Goal: Information Seeking & Learning: Learn about a topic

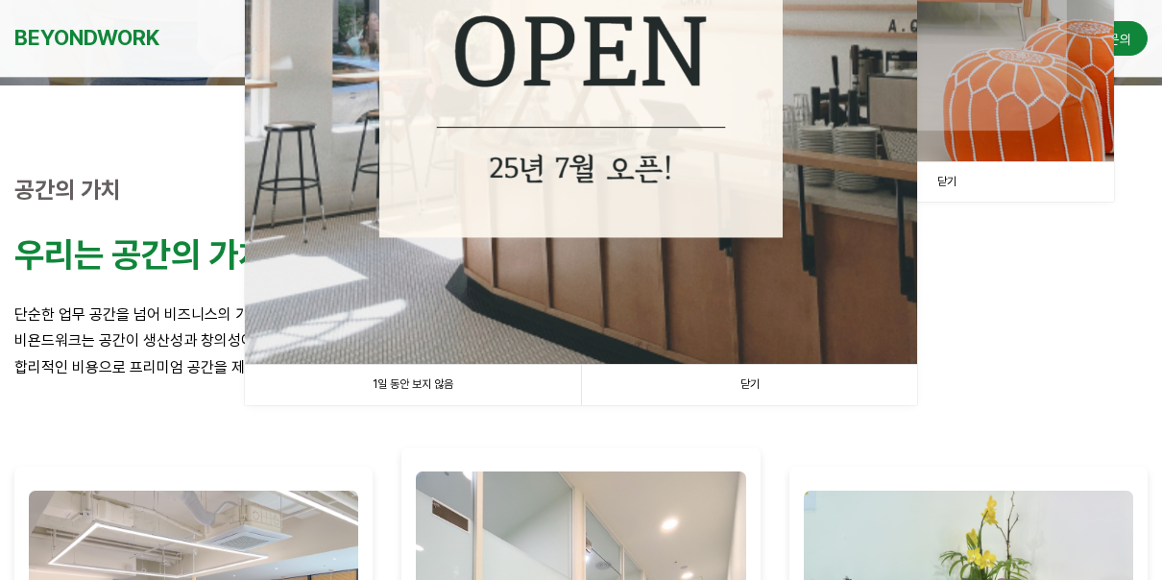
scroll to position [639, 0]
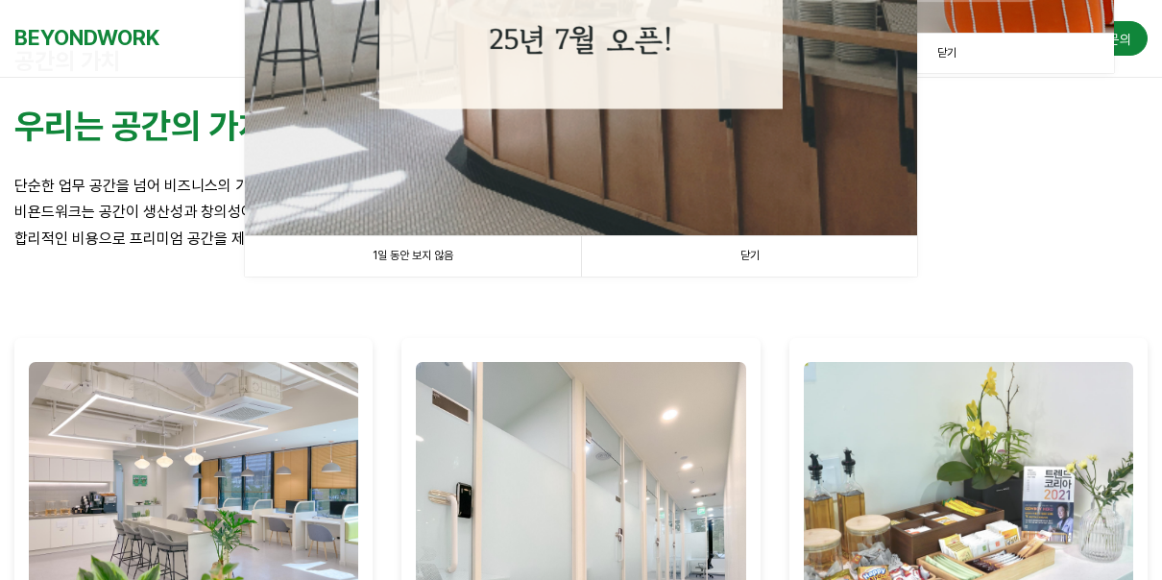
click at [733, 263] on link "닫기" at bounding box center [749, 255] width 336 height 39
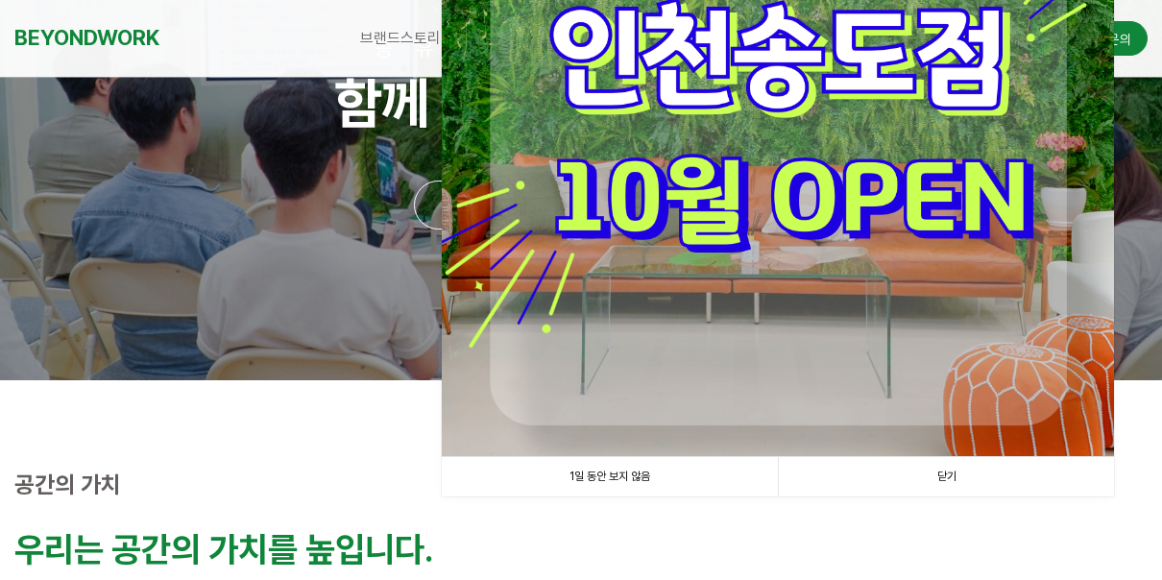
scroll to position [192, 0]
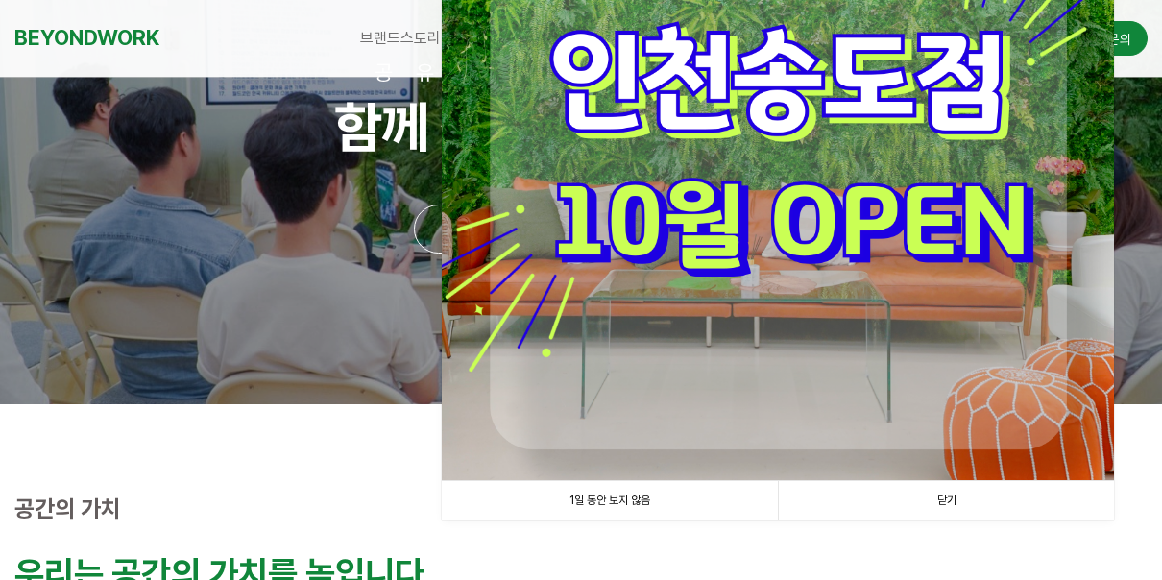
click at [935, 499] on link "닫기" at bounding box center [946, 500] width 336 height 39
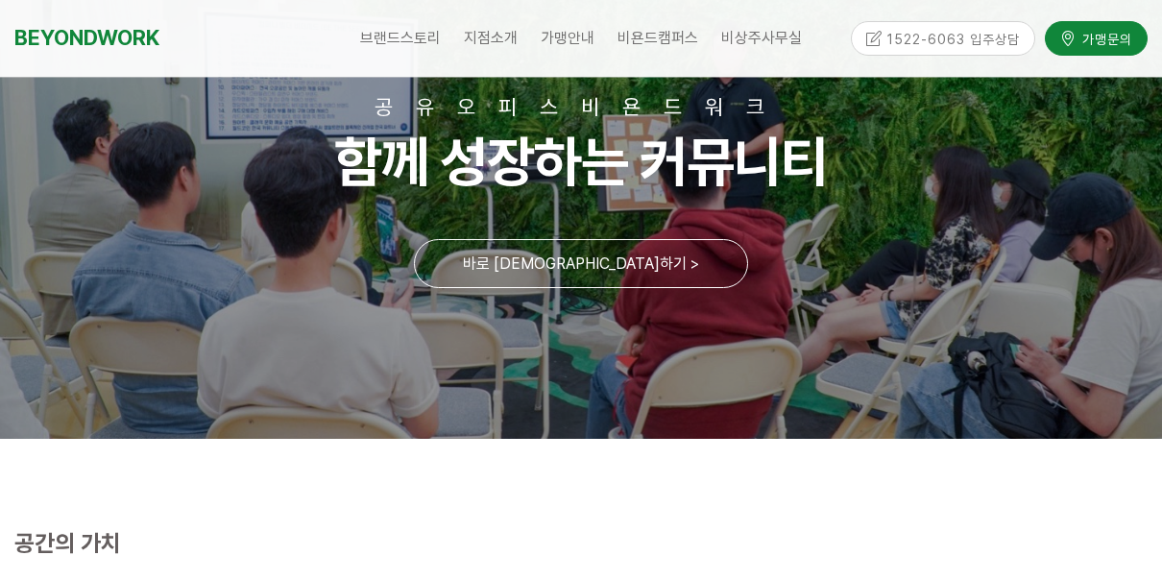
scroll to position [0, 0]
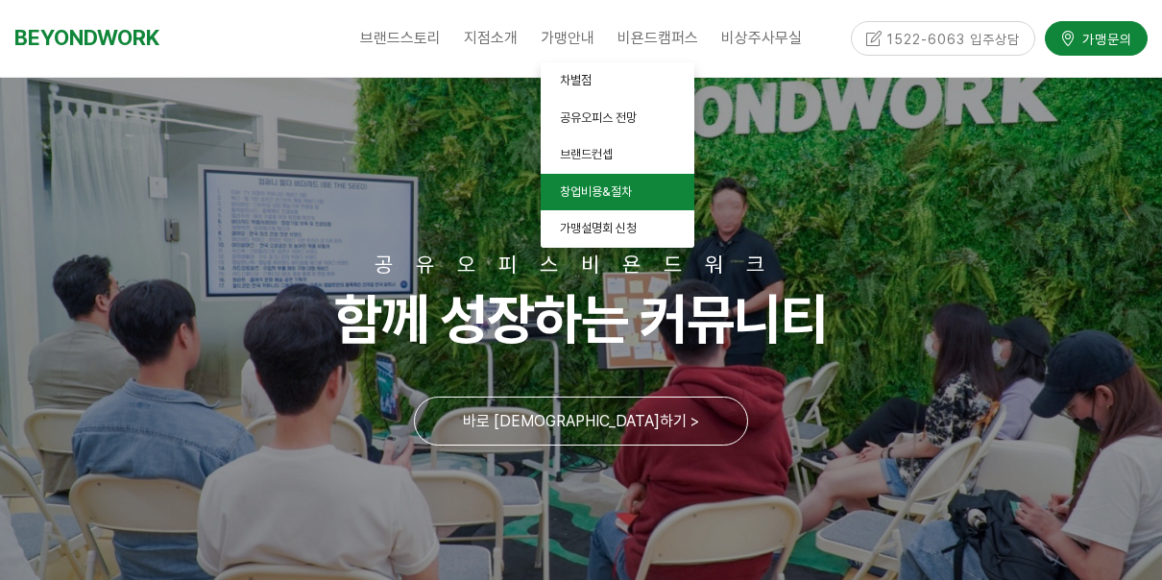
click at [625, 196] on span "창업비용&절차" at bounding box center [596, 191] width 72 height 14
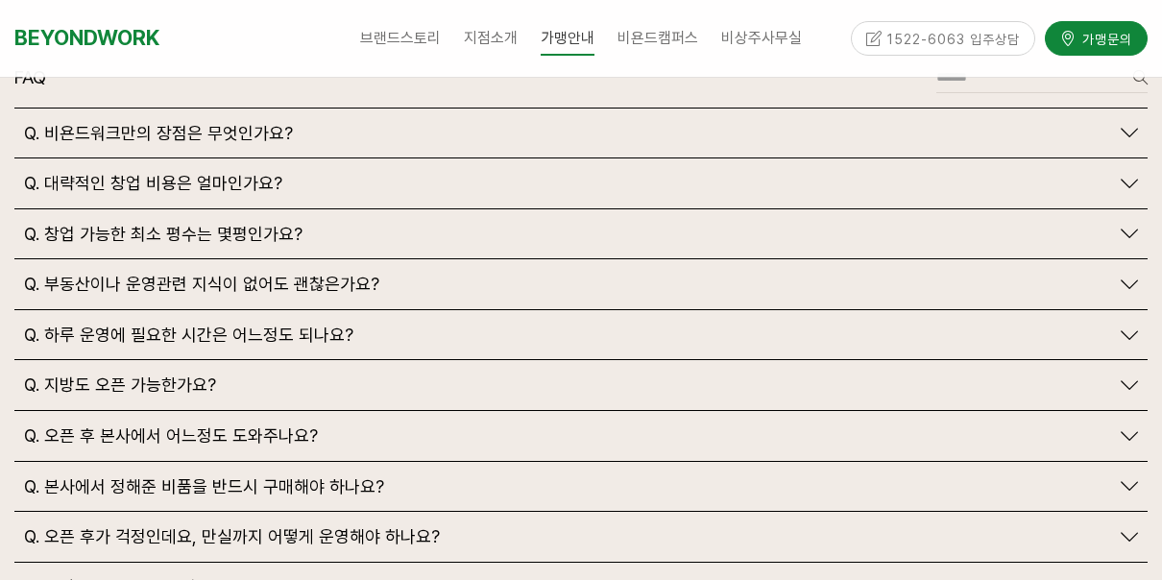
scroll to position [4608, 0]
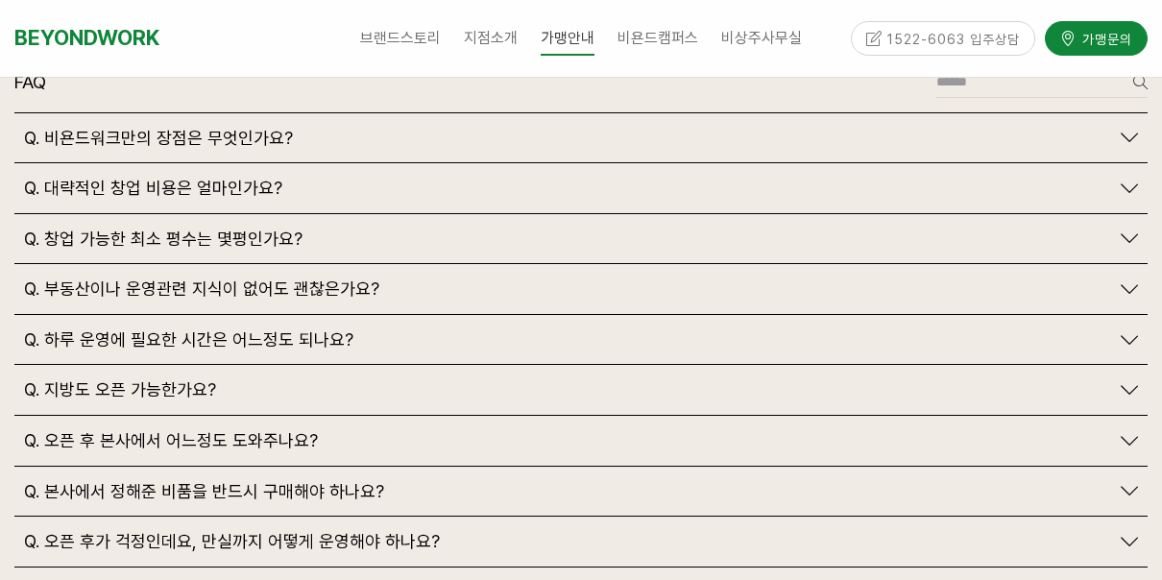
click at [1127, 180] on icon at bounding box center [1128, 188] width 17 height 17
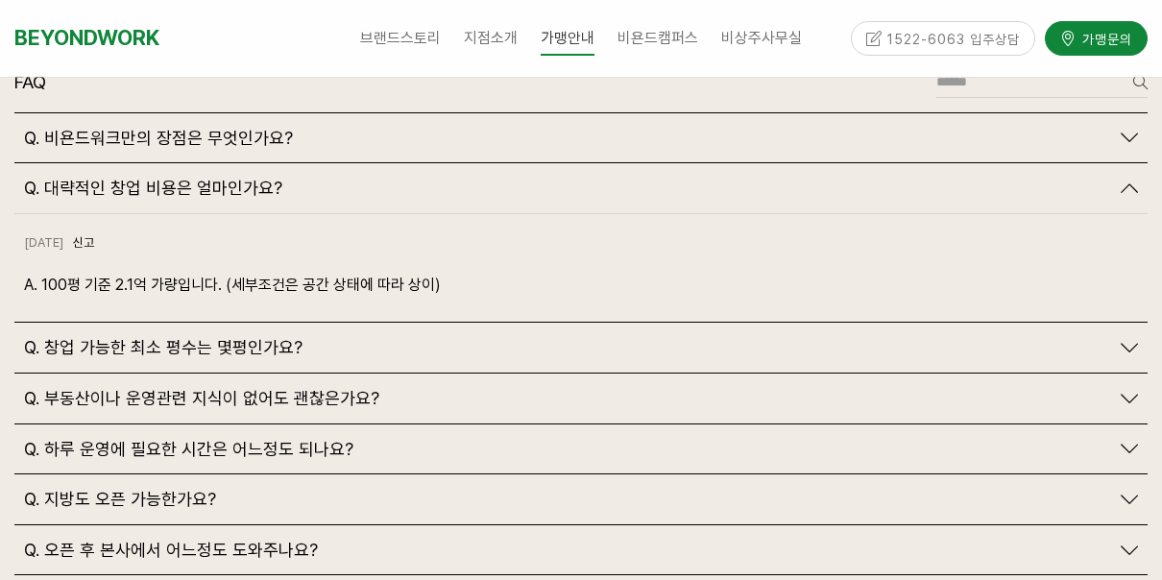
click at [1128, 339] on icon at bounding box center [1128, 347] width 17 height 17
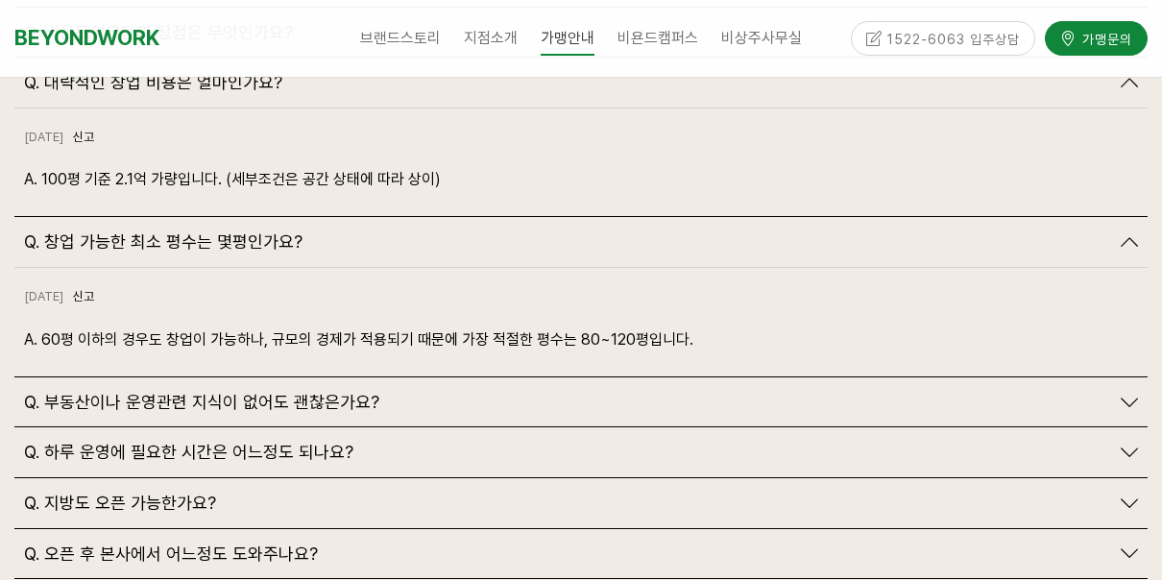
scroll to position [4736, 0]
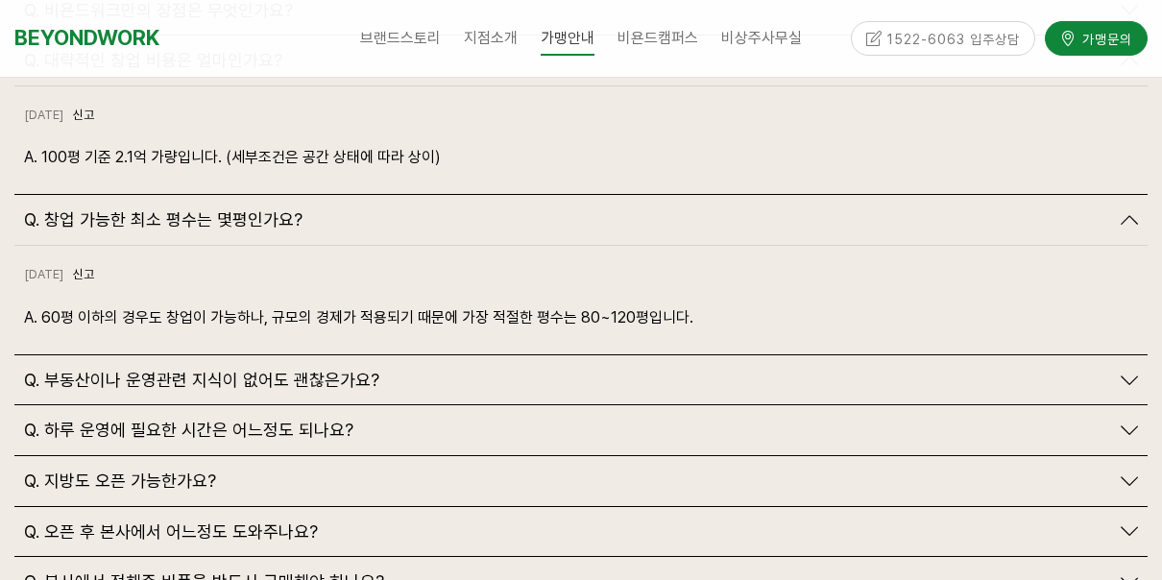
click at [1136, 421] on icon at bounding box center [1128, 429] width 17 height 17
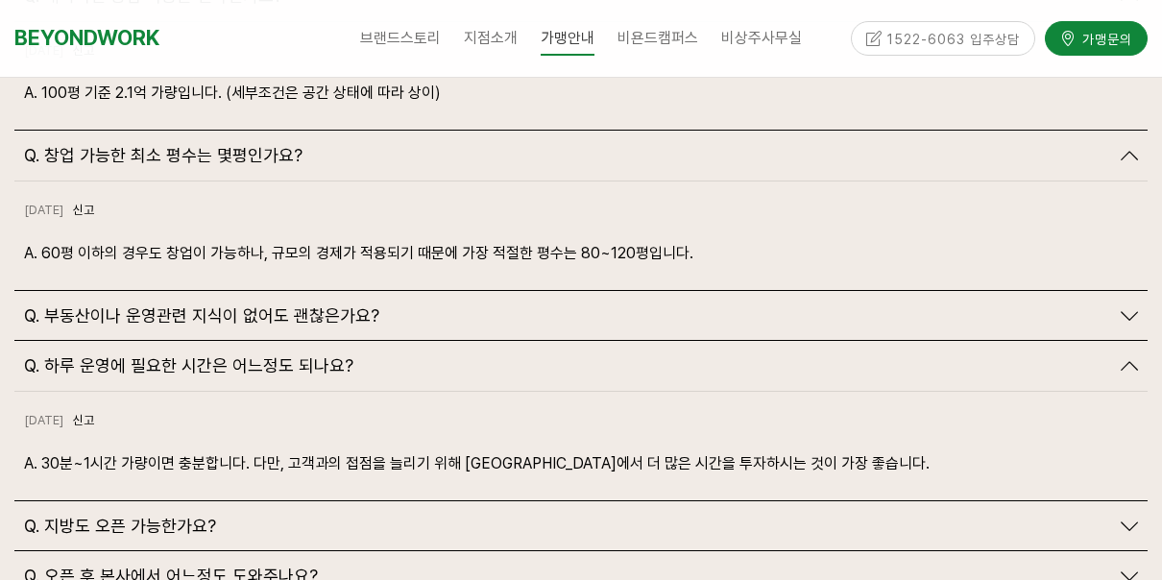
scroll to position [4864, 0]
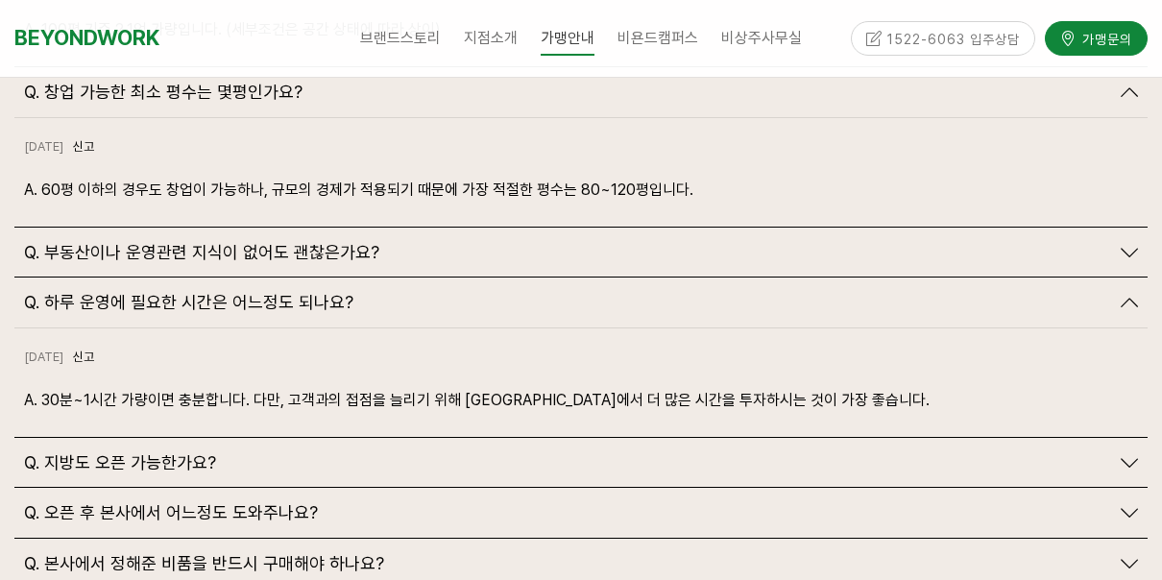
click at [1136, 438] on div "Q. 지방도 오픈 가능한가요?" at bounding box center [580, 463] width 1133 height 50
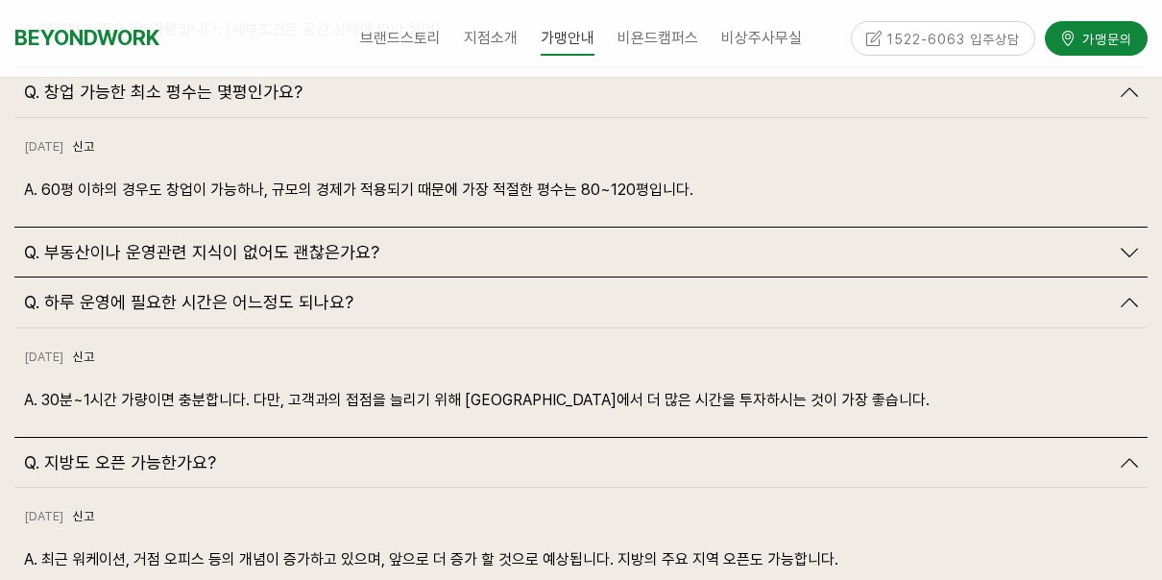
click at [1131, 454] on icon at bounding box center [1128, 462] width 17 height 17
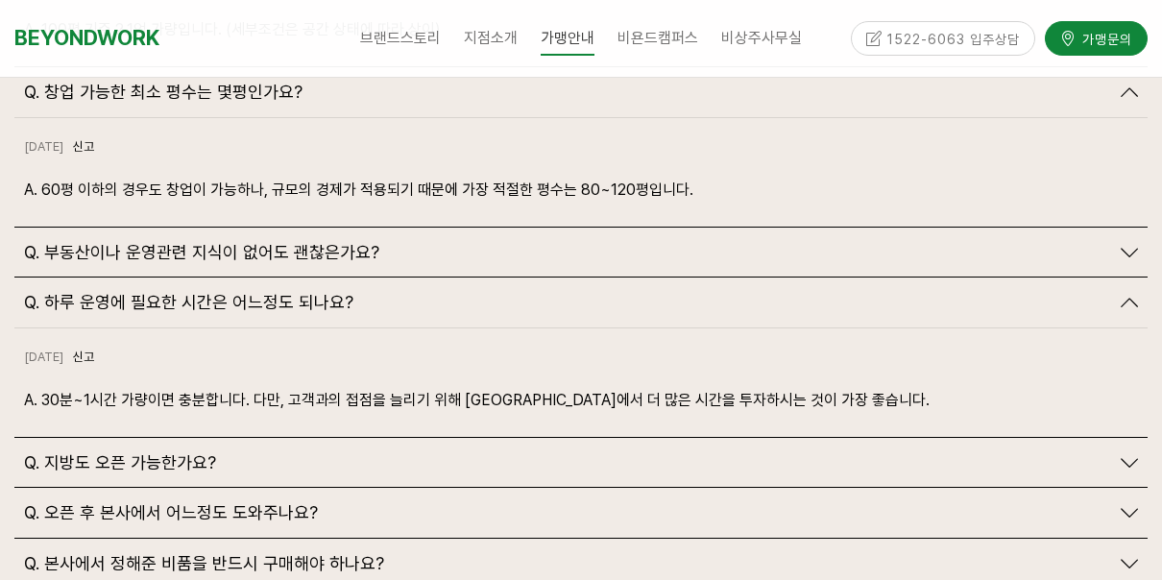
click at [1132, 454] on icon at bounding box center [1128, 462] width 17 height 17
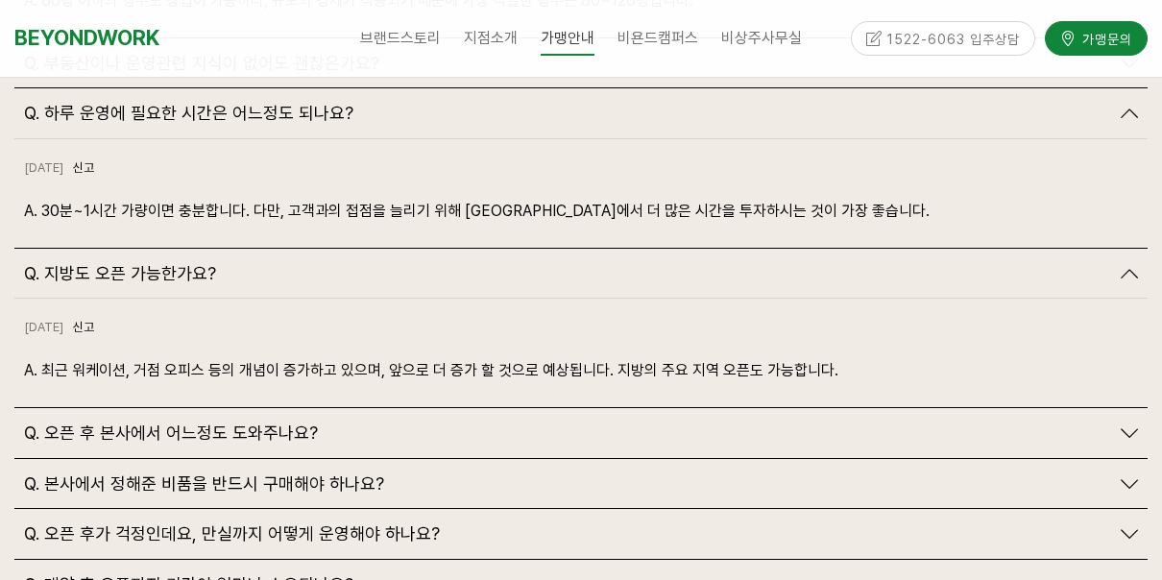
scroll to position [5056, 0]
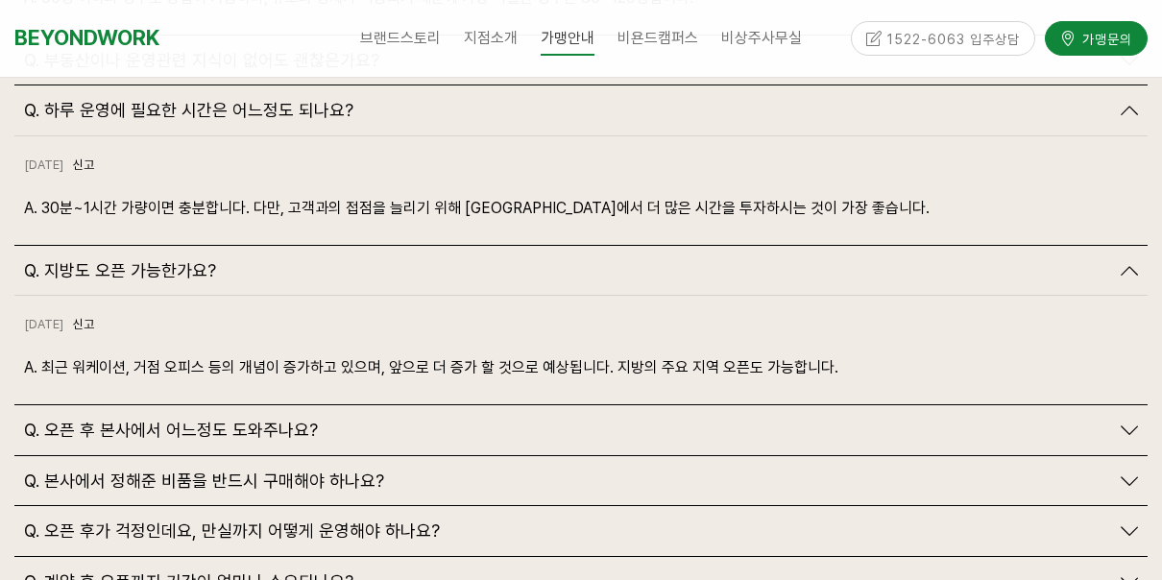
click at [1133, 472] on icon at bounding box center [1128, 480] width 17 height 17
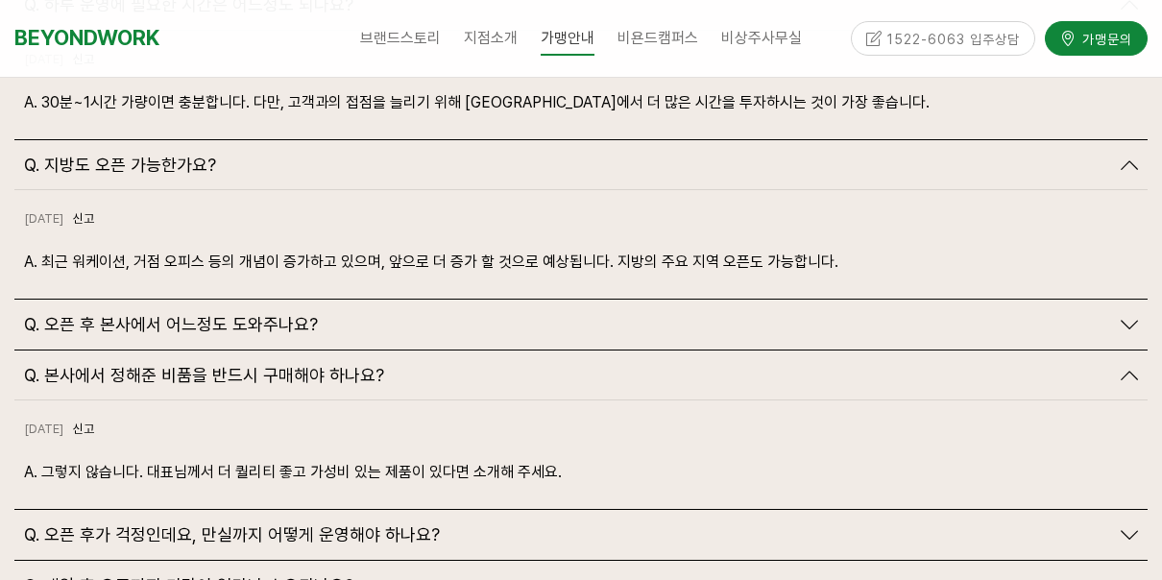
scroll to position [5184, 0]
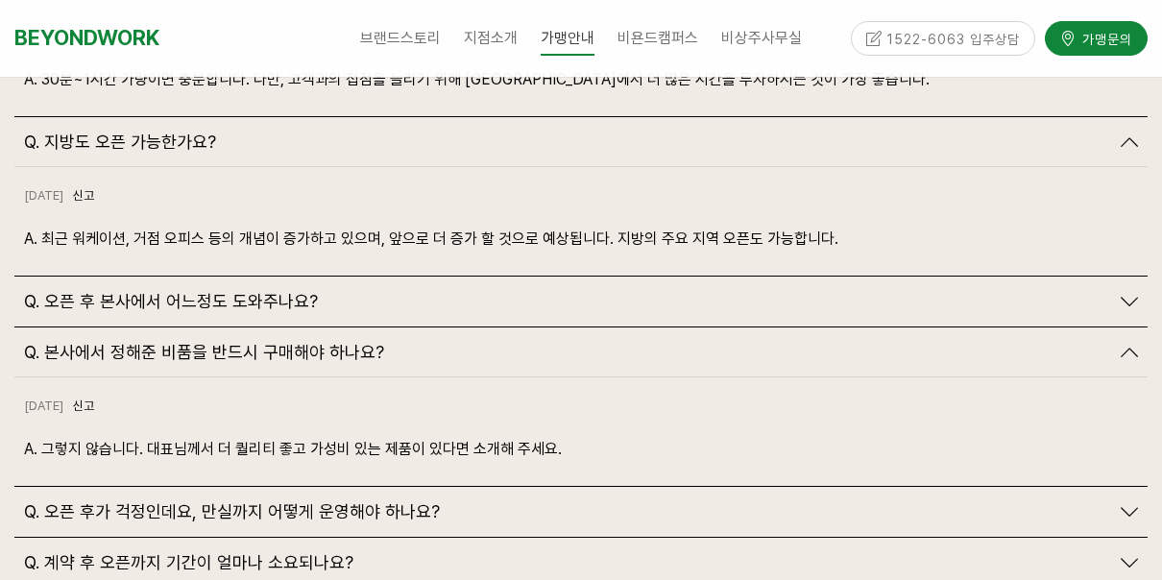
click at [1134, 503] on icon at bounding box center [1128, 511] width 17 height 17
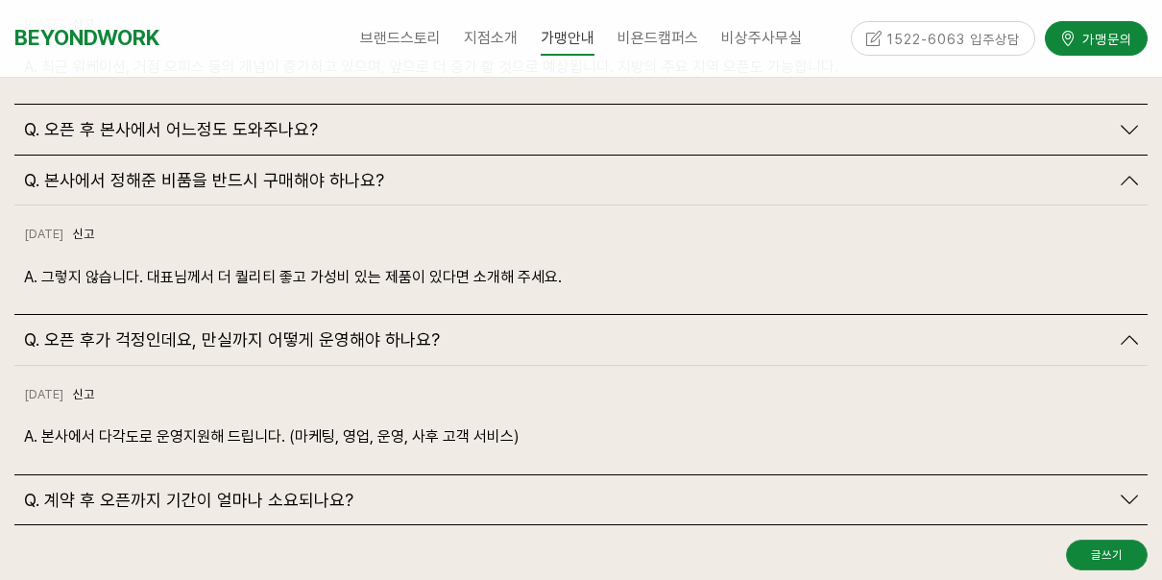
scroll to position [5440, 0]
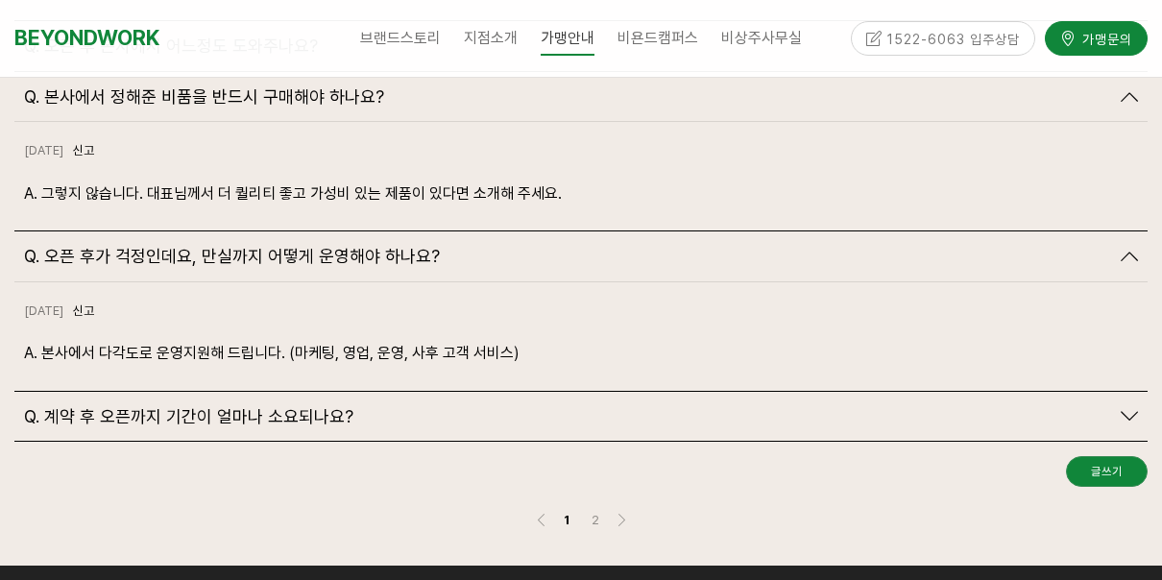
click at [1133, 407] on icon at bounding box center [1128, 415] width 17 height 17
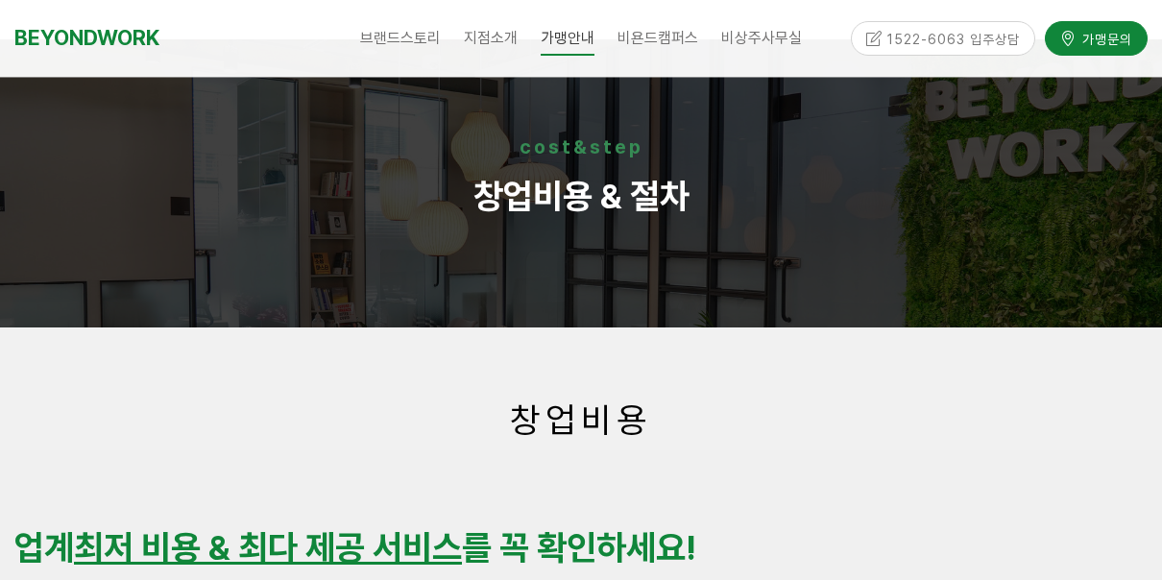
scroll to position [0, 0]
